Goal: Check status: Check status

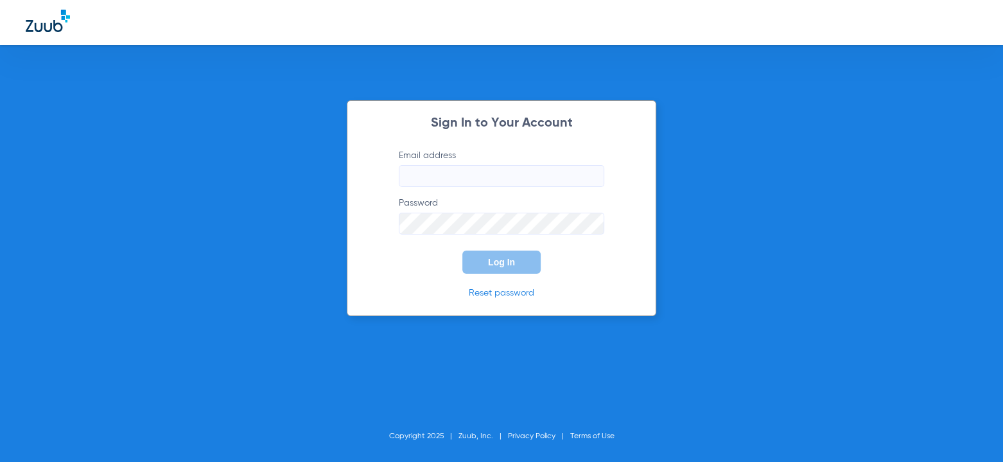
type input "[EMAIL_ADDRESS][DOMAIN_NAME]"
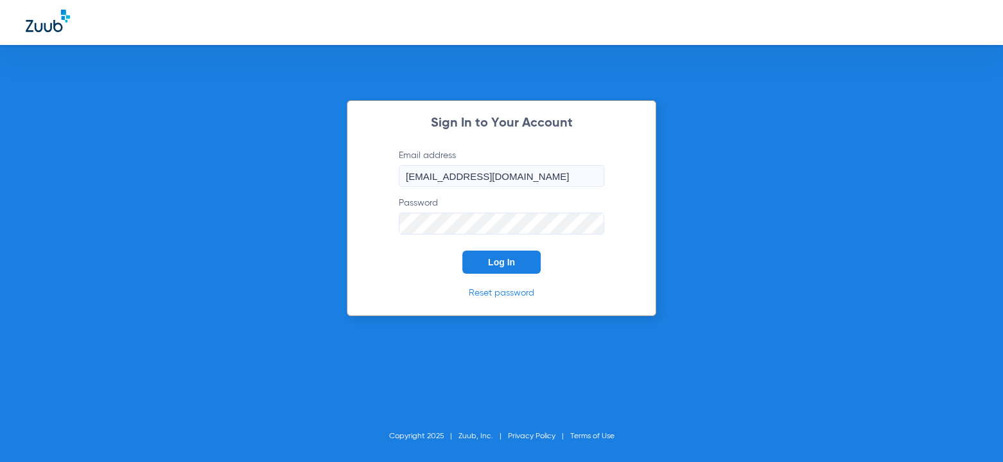
click at [494, 274] on div "Sign In to Your Account Email address [EMAIL_ADDRESS][DOMAIN_NAME] Password Log…" at bounding box center [501, 208] width 309 height 216
click at [480, 270] on button "Log In" at bounding box center [501, 261] width 78 height 23
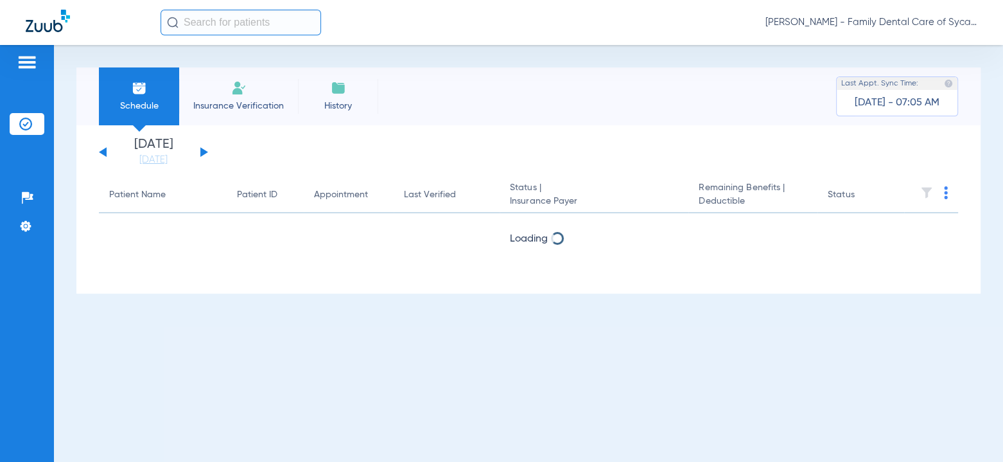
click at [202, 153] on button at bounding box center [204, 152] width 8 height 10
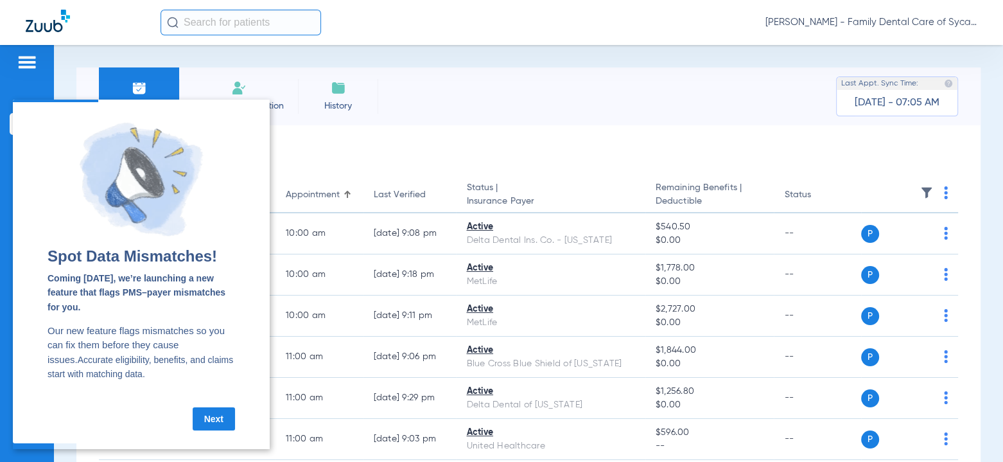
click at [214, 428] on link "Next" at bounding box center [214, 418] width 42 height 23
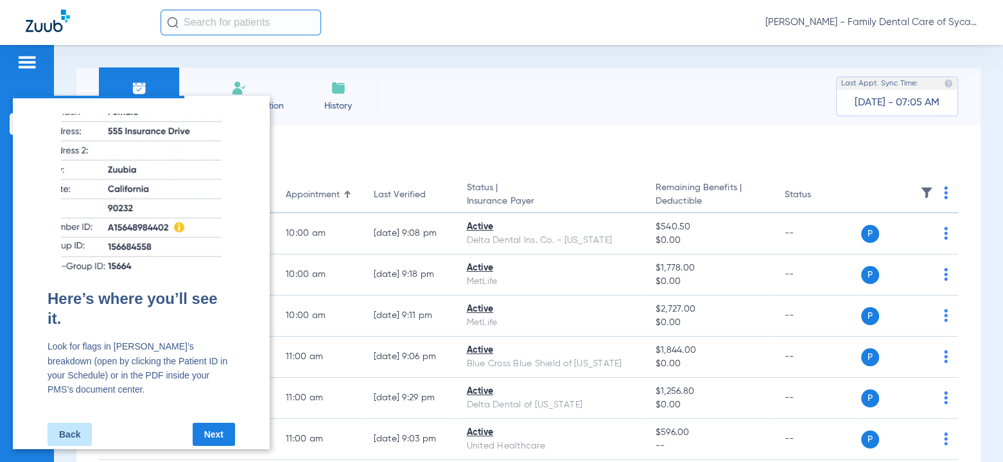
click at [212, 430] on link "Next" at bounding box center [214, 434] width 42 height 23
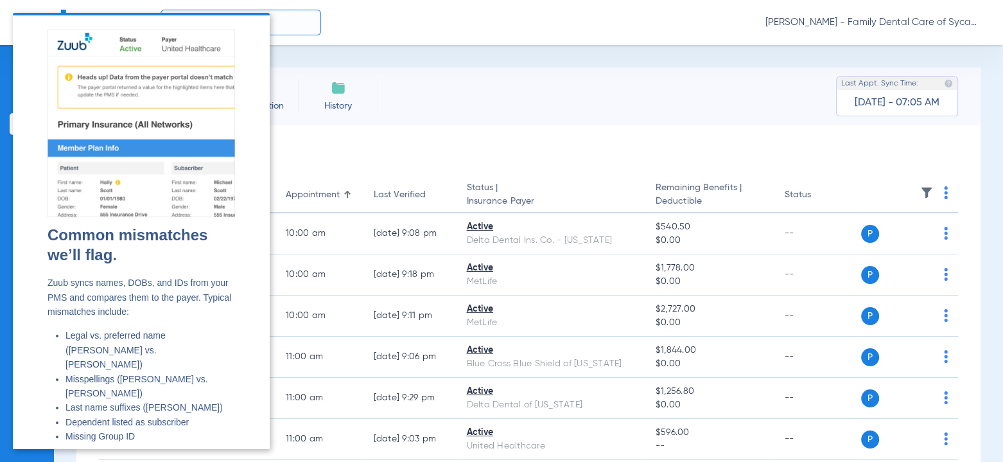
click at [426, 85] on div "Schedule Insurance Verification History Last Appt. Sync Time: [DATE] - 07:05 AM" at bounding box center [528, 96] width 904 height 58
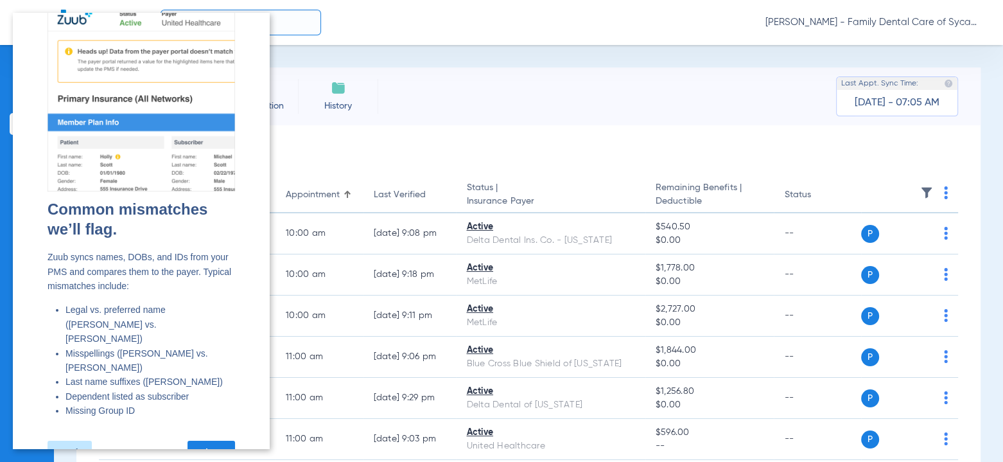
scroll to position [40, 0]
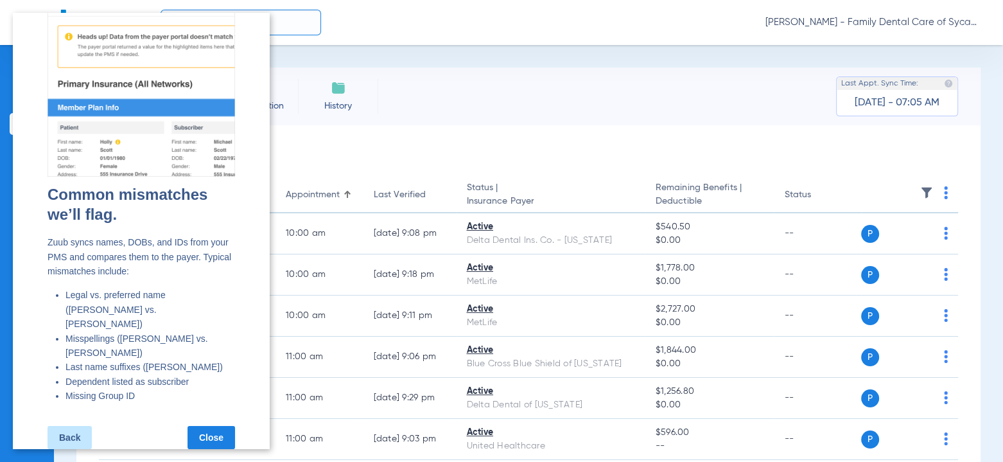
click at [215, 426] on link "Close" at bounding box center [211, 437] width 48 height 23
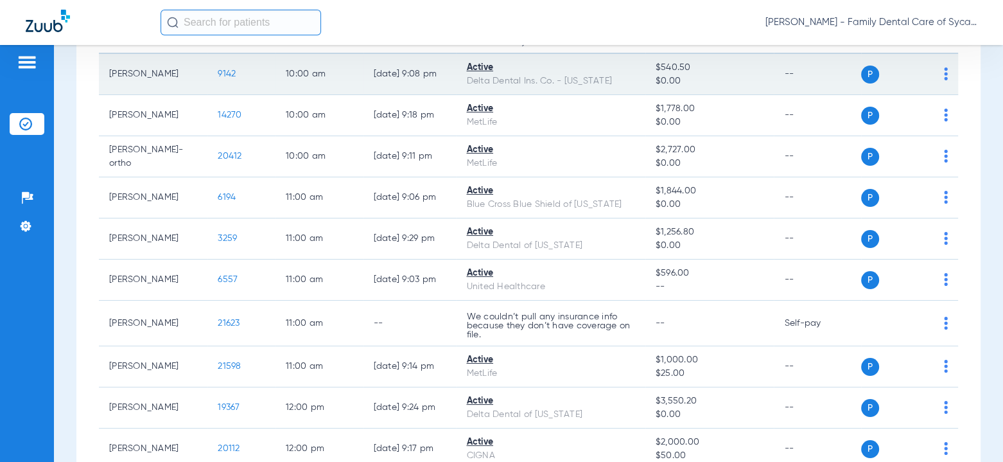
scroll to position [0, 0]
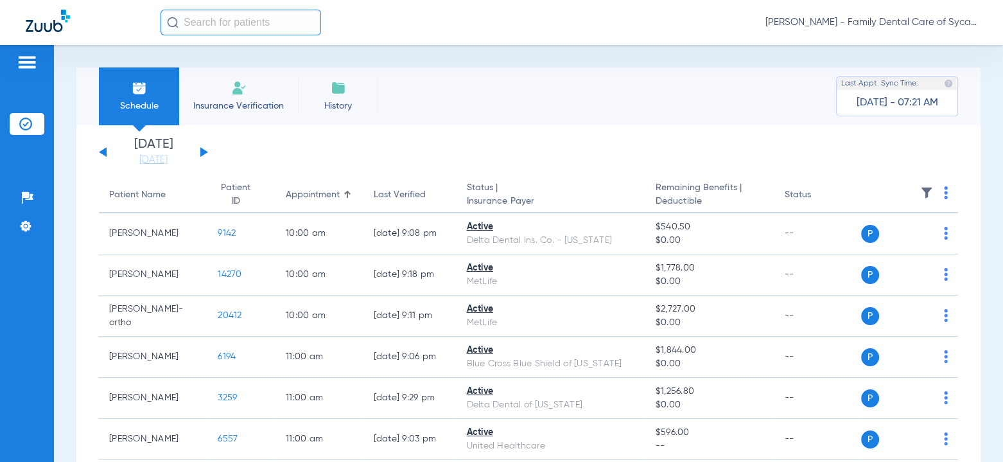
click at [206, 151] on div "[DATE] [DATE] [DATE] [DATE] [DATE] [DATE] [DATE] [DATE] [DATE] [DATE] [DATE] [D…" at bounding box center [153, 152] width 109 height 28
click at [205, 149] on div "[DATE] [DATE] [DATE] [DATE] [DATE] [DATE] [DATE] [DATE] [DATE] [DATE] [DATE] [D…" at bounding box center [153, 152] width 109 height 28
click at [204, 152] on button at bounding box center [204, 152] width 8 height 10
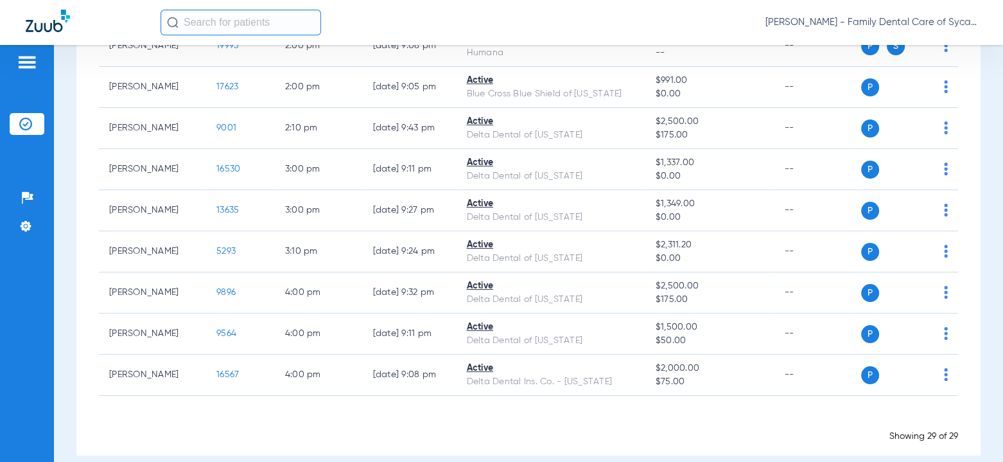
scroll to position [1052, 0]
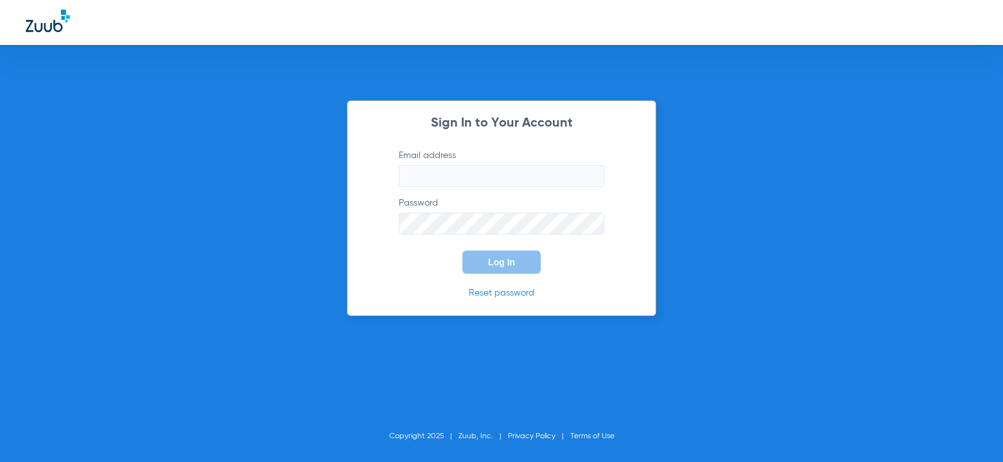
type input "[EMAIL_ADDRESS][DOMAIN_NAME]"
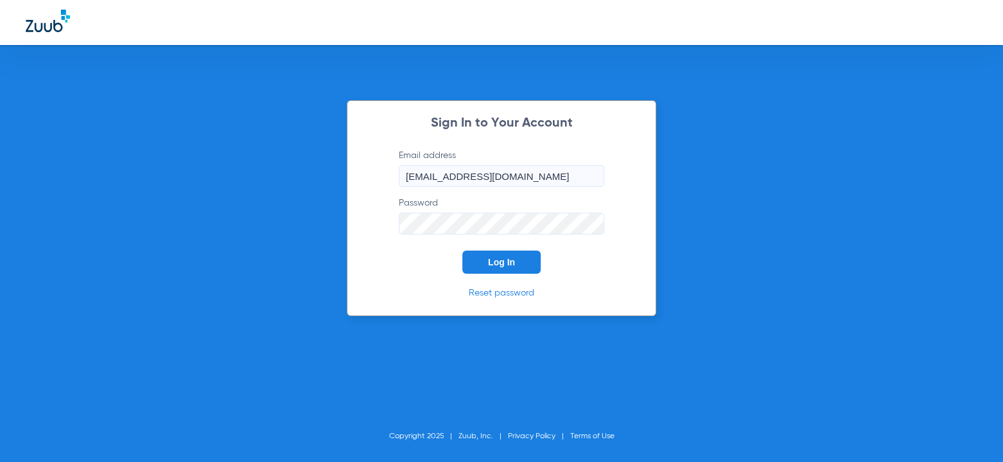
click at [525, 268] on button "Log In" at bounding box center [501, 261] width 78 height 23
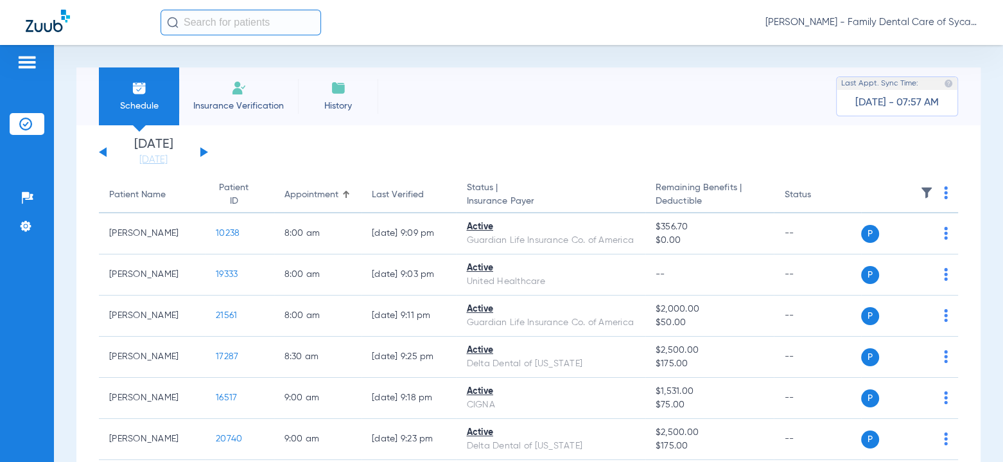
click at [201, 150] on button at bounding box center [204, 152] width 8 height 10
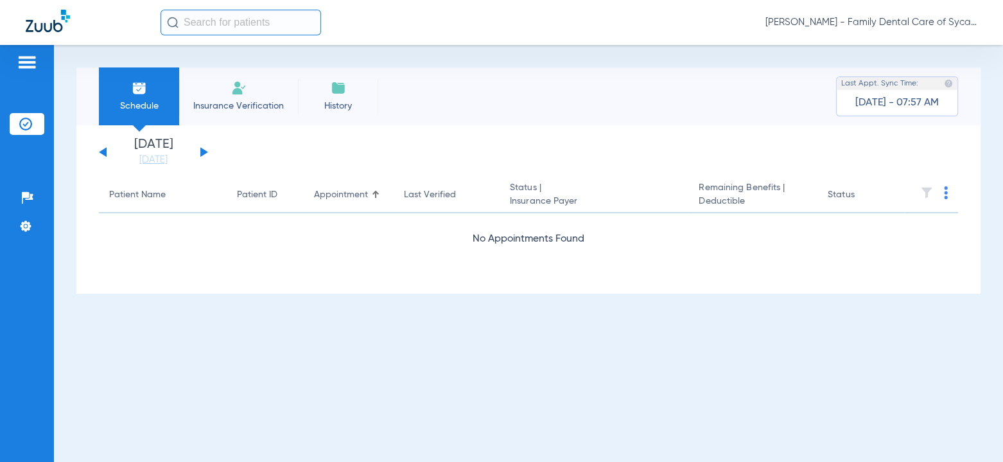
click at [201, 150] on button at bounding box center [204, 152] width 8 height 10
click at [201, 148] on button at bounding box center [204, 152] width 8 height 10
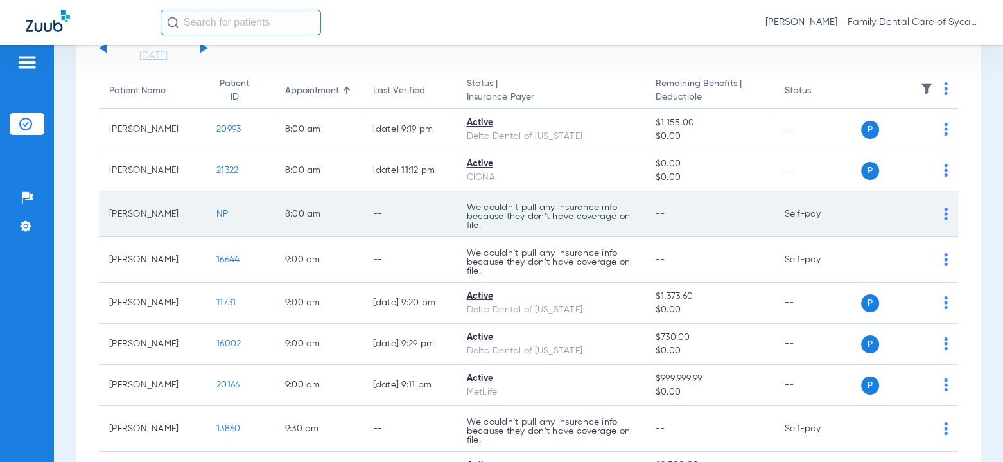
scroll to position [128, 0]
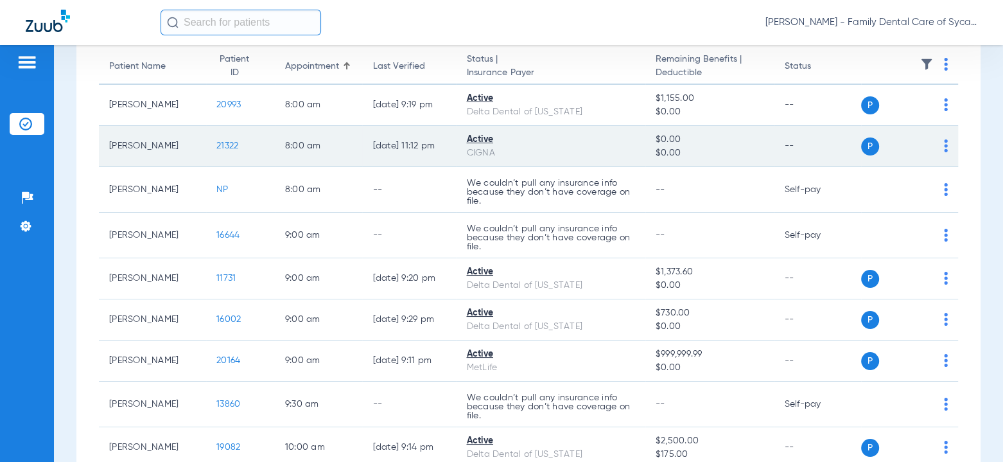
click at [218, 148] on span "21322" at bounding box center [227, 145] width 22 height 9
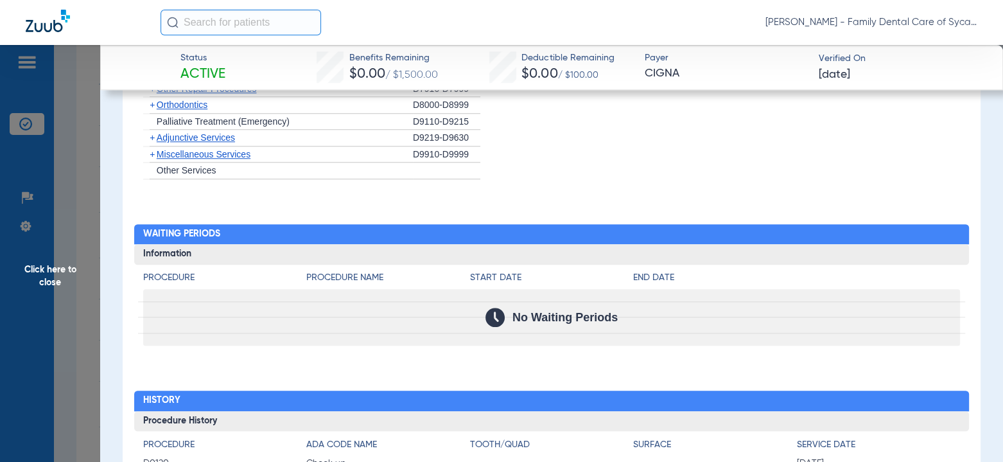
scroll to position [1377, 0]
